Goal: Check status: Check status

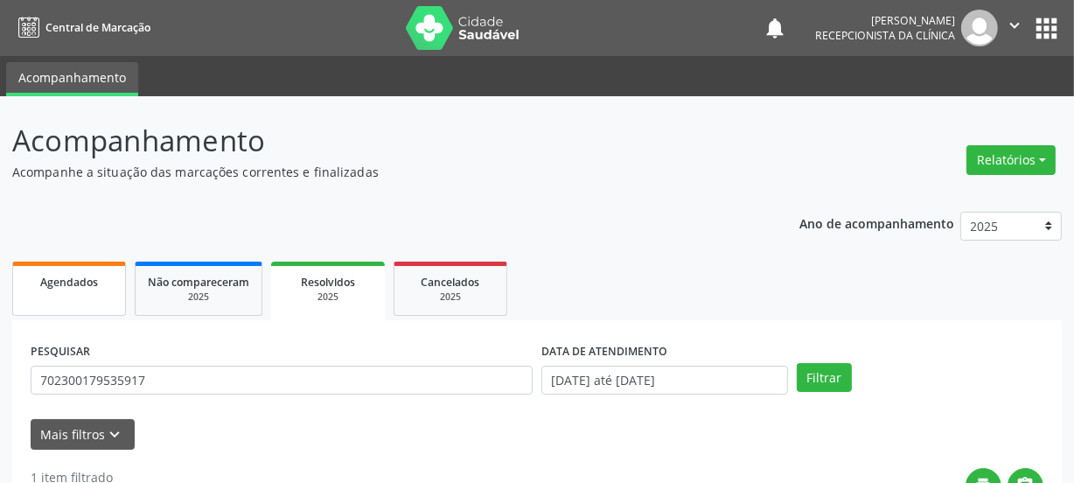
click at [84, 299] on link "Agendados" at bounding box center [69, 288] width 114 height 54
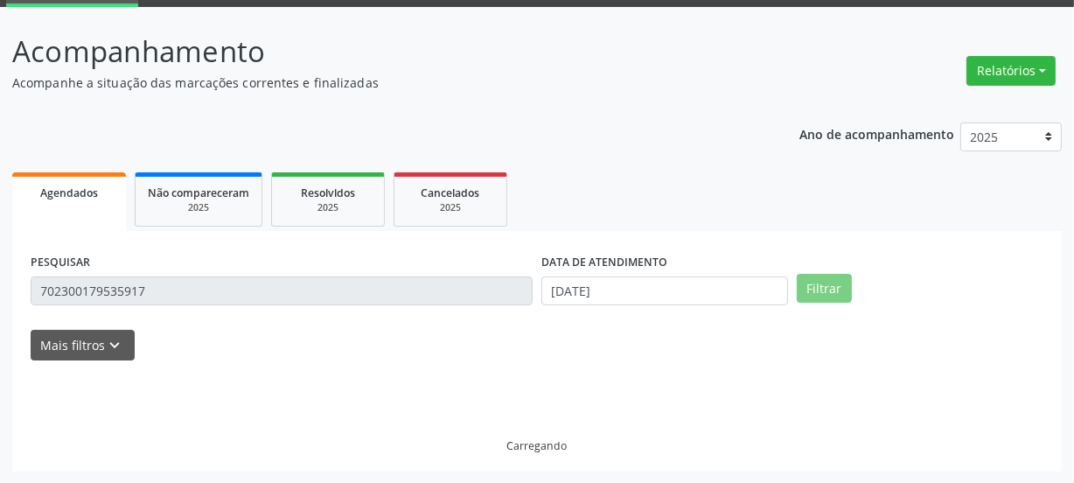
scroll to position [52, 0]
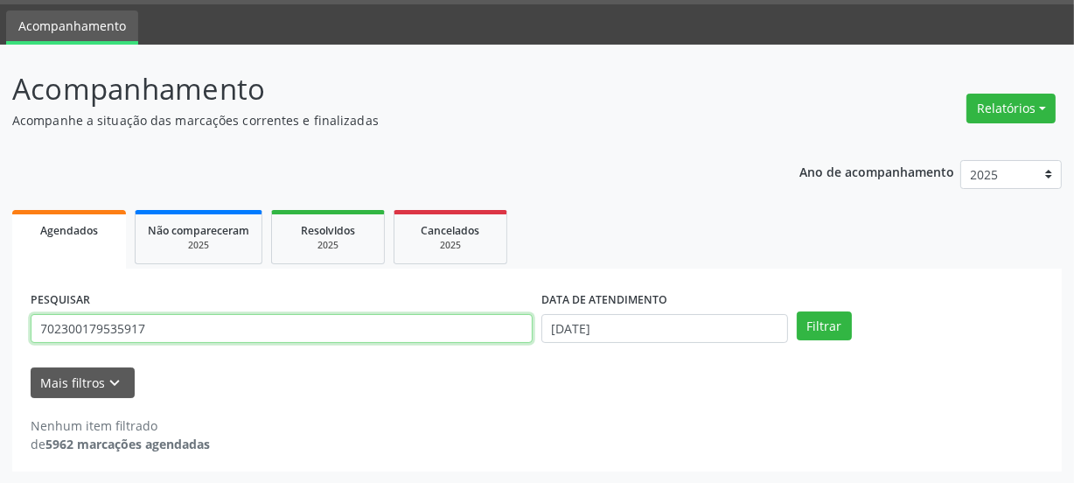
drag, startPoint x: 180, startPoint y: 317, endPoint x: 162, endPoint y: 318, distance: 18.4
click at [180, 317] on input "702300179535917" at bounding box center [282, 329] width 502 height 30
drag, startPoint x: 162, startPoint y: 318, endPoint x: 0, endPoint y: 299, distance: 162.9
click at [0, 313] on div "Acompanhamento Acompanhe a situação das marcações correntes e finalizadas Relat…" at bounding box center [537, 264] width 1074 height 439
paste input "7108380604920"
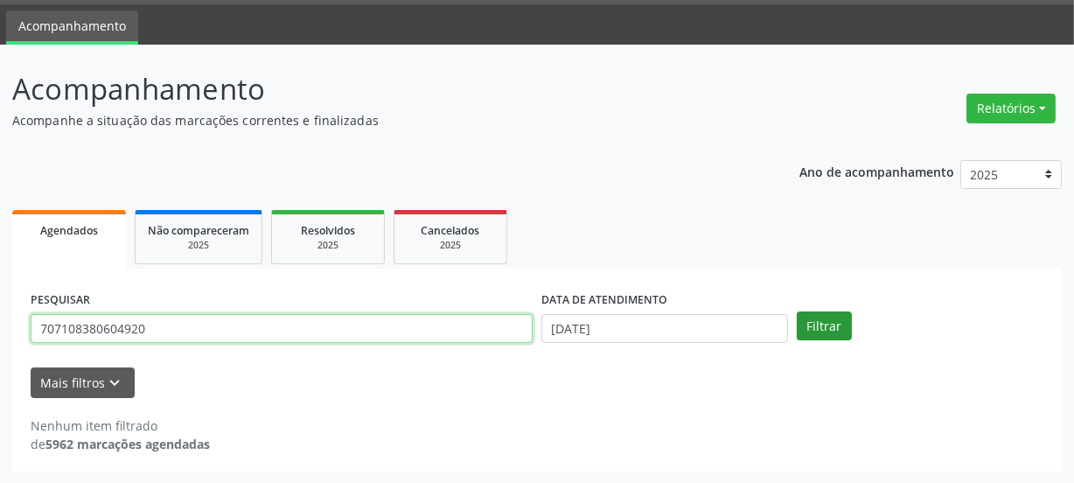
type input "707108380604920"
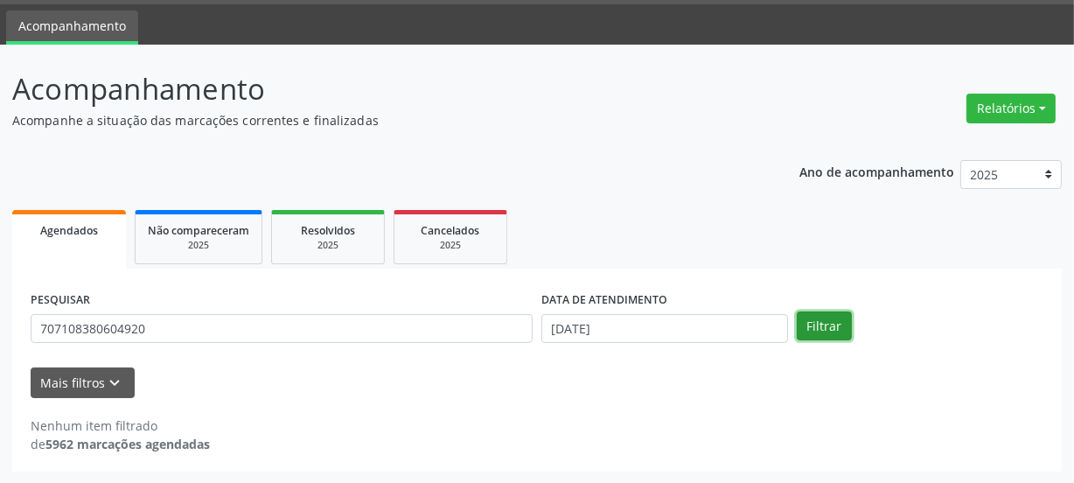
click at [834, 324] on button "Filtrar" at bounding box center [824, 326] width 55 height 30
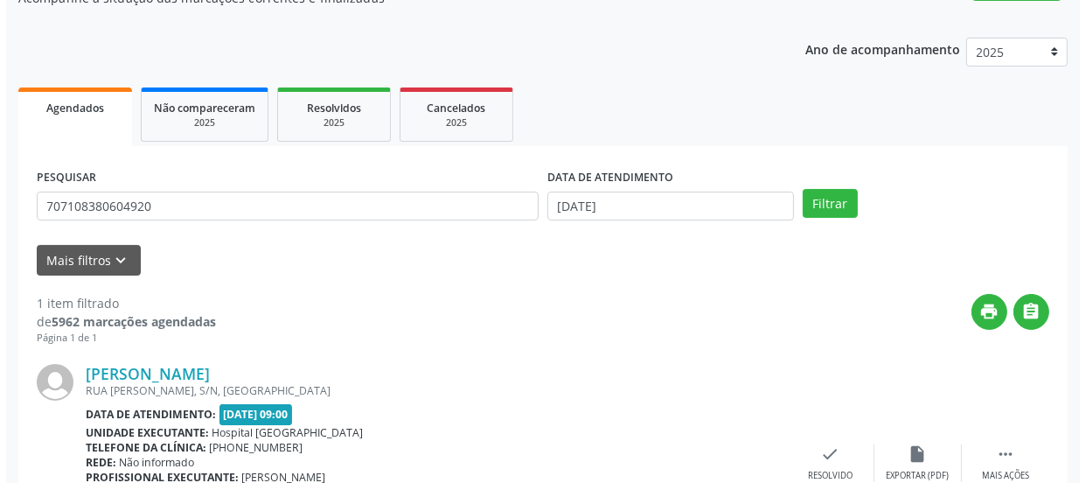
scroll to position [303, 0]
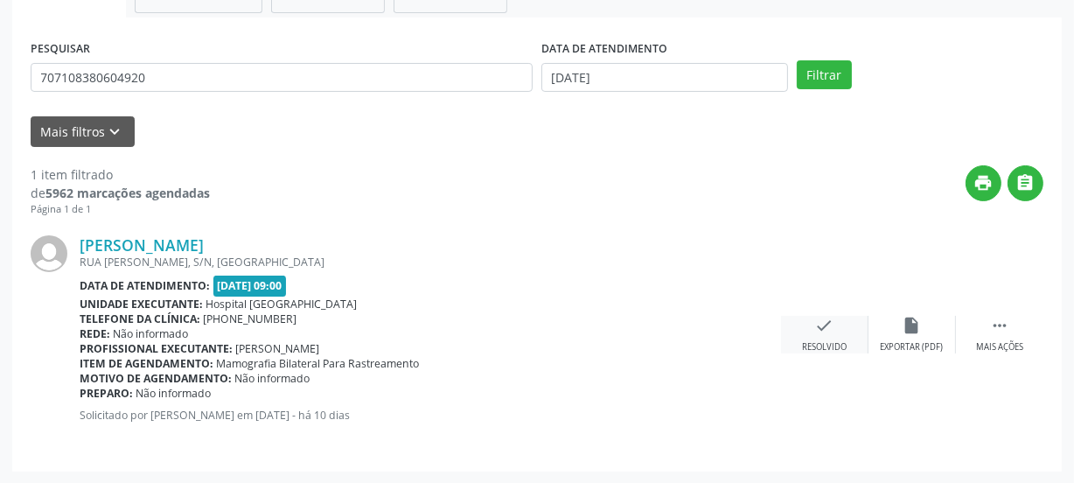
click at [829, 324] on icon "check" at bounding box center [824, 325] width 19 height 19
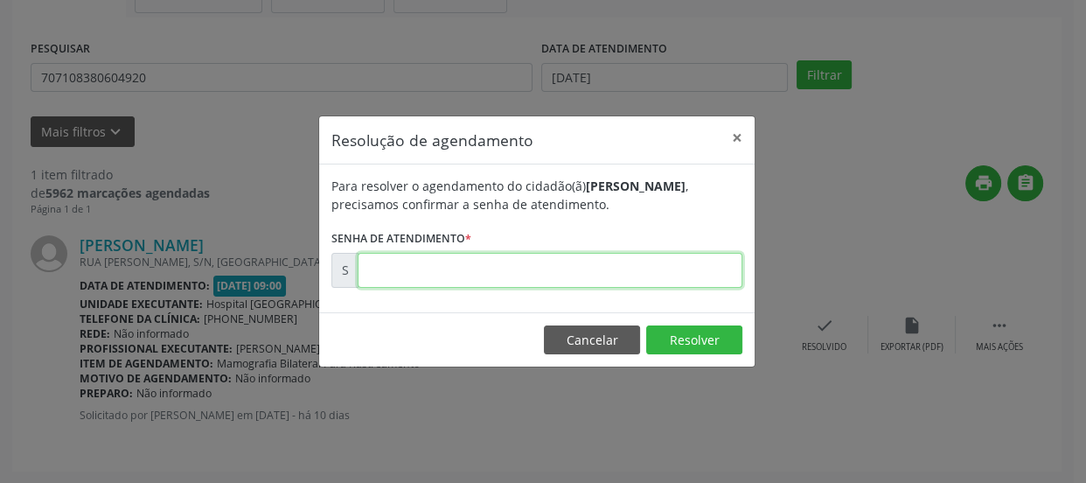
click at [644, 269] on input "text" at bounding box center [550, 270] width 385 height 35
type input "00176962"
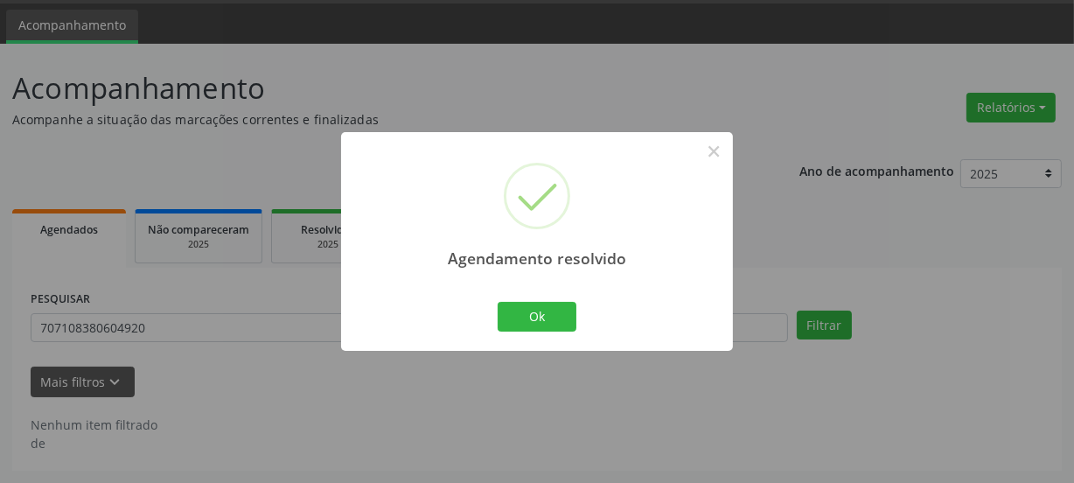
scroll to position [52, 0]
click at [577, 321] on div "Ok Cancel" at bounding box center [537, 316] width 87 height 37
click at [561, 315] on button "Ok" at bounding box center [537, 317] width 79 height 30
click at [561, 314] on div "Agendamento resolvido × Ok Cancel" at bounding box center [537, 241] width 392 height 218
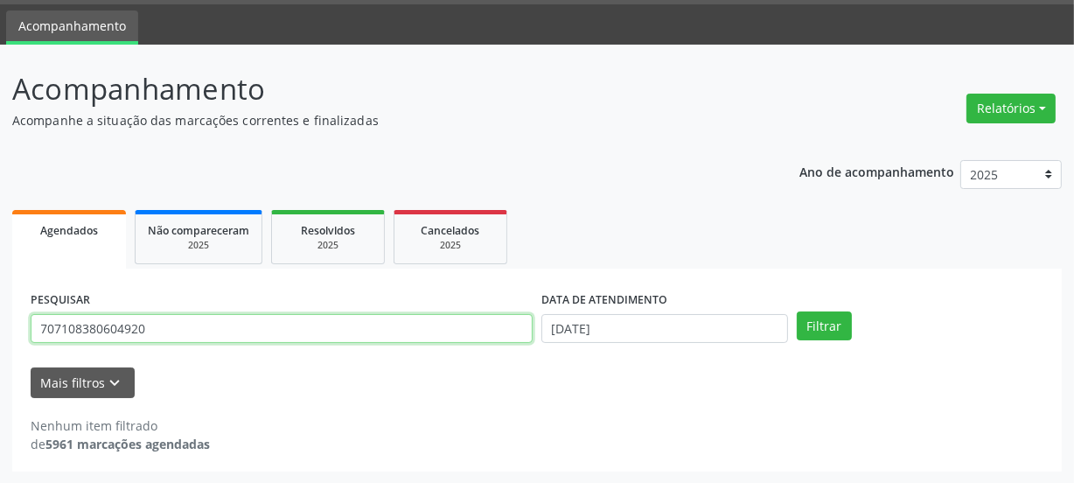
click at [190, 329] on input "707108380604920" at bounding box center [282, 329] width 502 height 30
drag, startPoint x: 174, startPoint y: 326, endPoint x: 35, endPoint y: 316, distance: 139.4
click at [164, 324] on input "707108380604920" at bounding box center [282, 329] width 502 height 30
drag, startPoint x: 35, startPoint y: 316, endPoint x: 0, endPoint y: 331, distance: 38.0
click at [0, 332] on div "Acompanhamento Acompanhe a situação das marcações correntes e finalizadas Relat…" at bounding box center [537, 264] width 1074 height 439
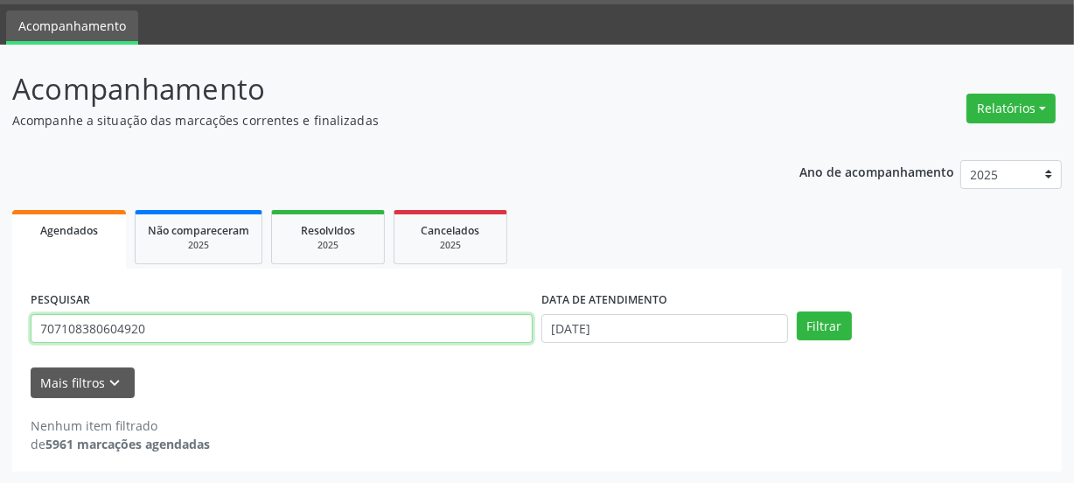
click at [187, 324] on input "707108380604920" at bounding box center [282, 329] width 502 height 30
click at [182, 324] on input "707108380604920" at bounding box center [282, 329] width 502 height 30
drag, startPoint x: 166, startPoint y: 324, endPoint x: 0, endPoint y: 347, distance: 167.8
click at [0, 347] on div "Acompanhamento Acompanhe a situação das marcações correntes e finalizadas Relat…" at bounding box center [537, 264] width 1074 height 439
paste input "2908509805477"
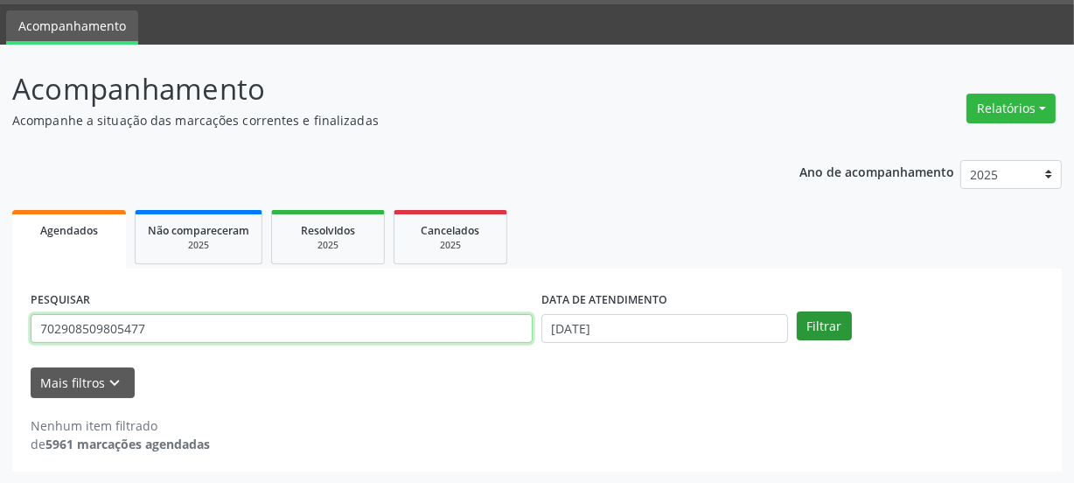
type input "702908509805477"
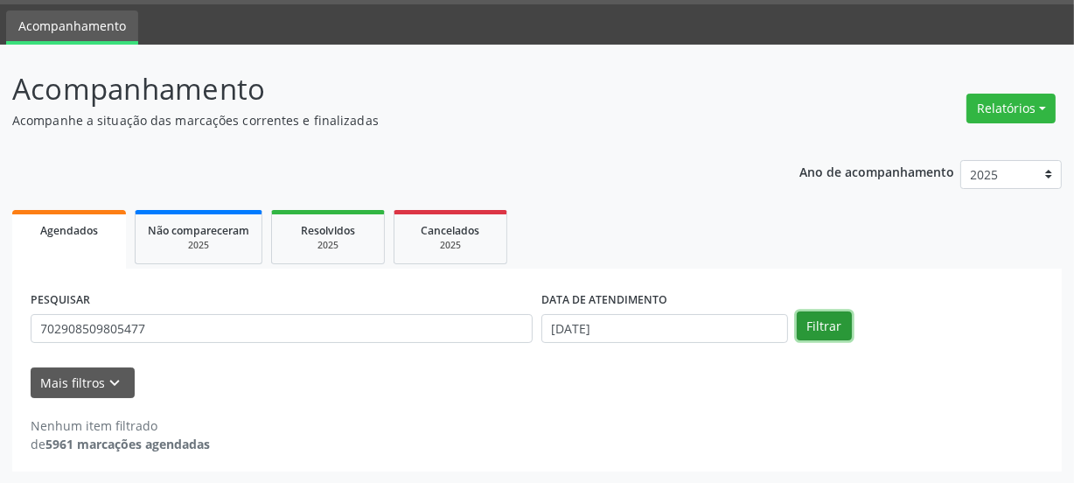
click at [812, 328] on button "Filtrar" at bounding box center [824, 326] width 55 height 30
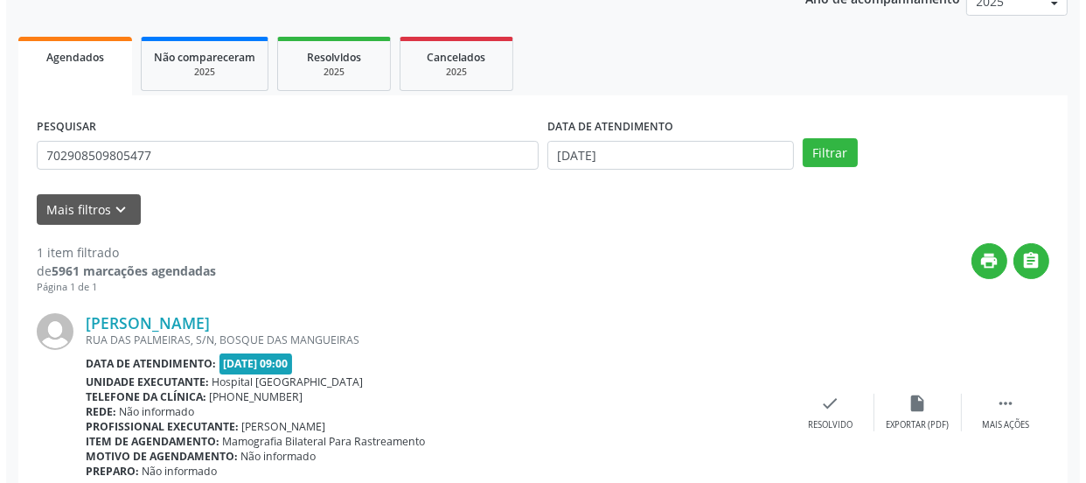
scroll to position [303, 0]
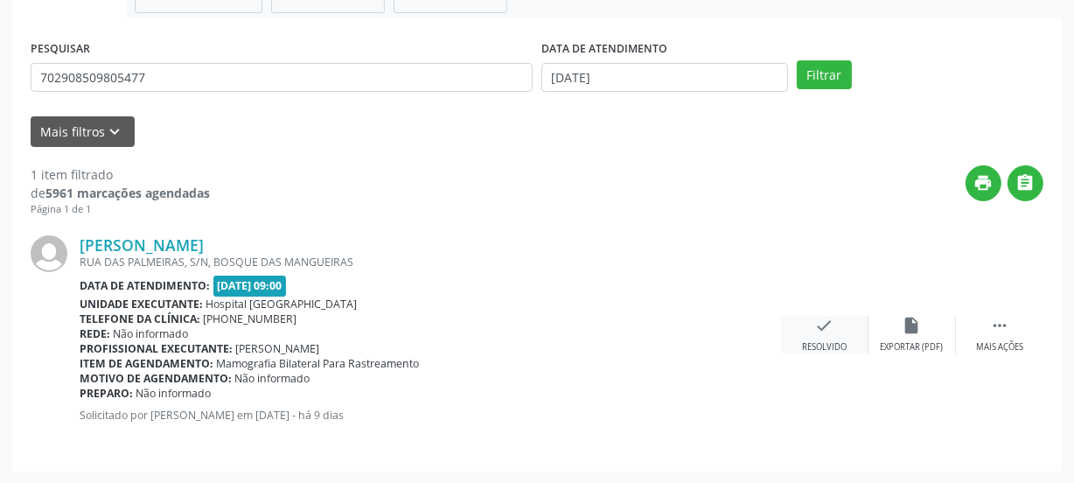
click at [830, 336] on div "check Resolvido" at bounding box center [824, 335] width 87 height 38
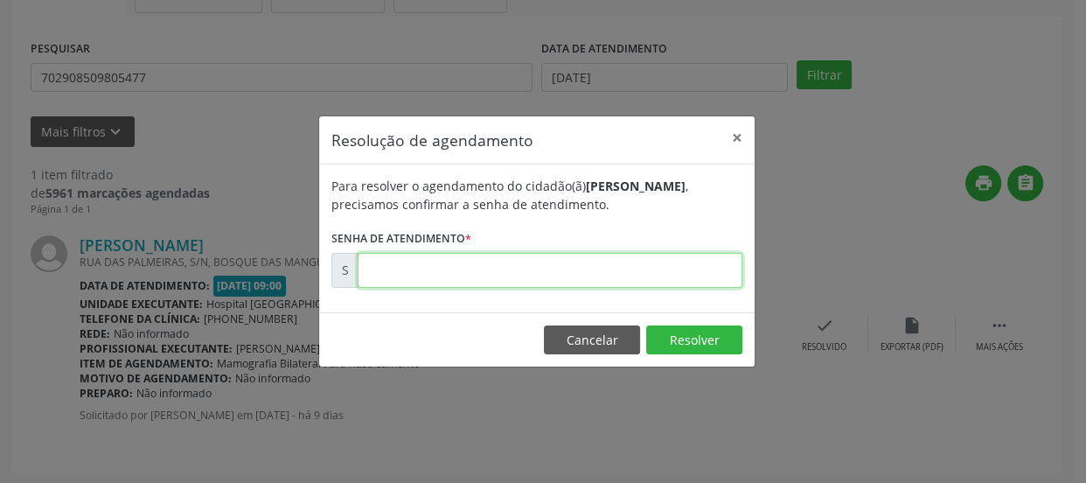
click at [682, 268] on input "text" at bounding box center [550, 270] width 385 height 35
type input "00177040"
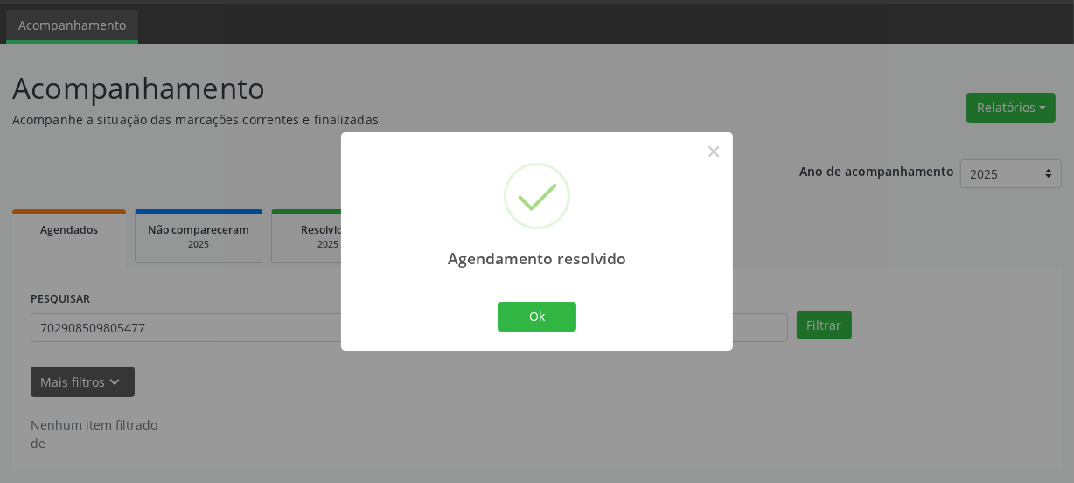
scroll to position [52, 0]
click at [545, 321] on button "Ok" at bounding box center [537, 317] width 79 height 30
